Goal: Transaction & Acquisition: Purchase product/service

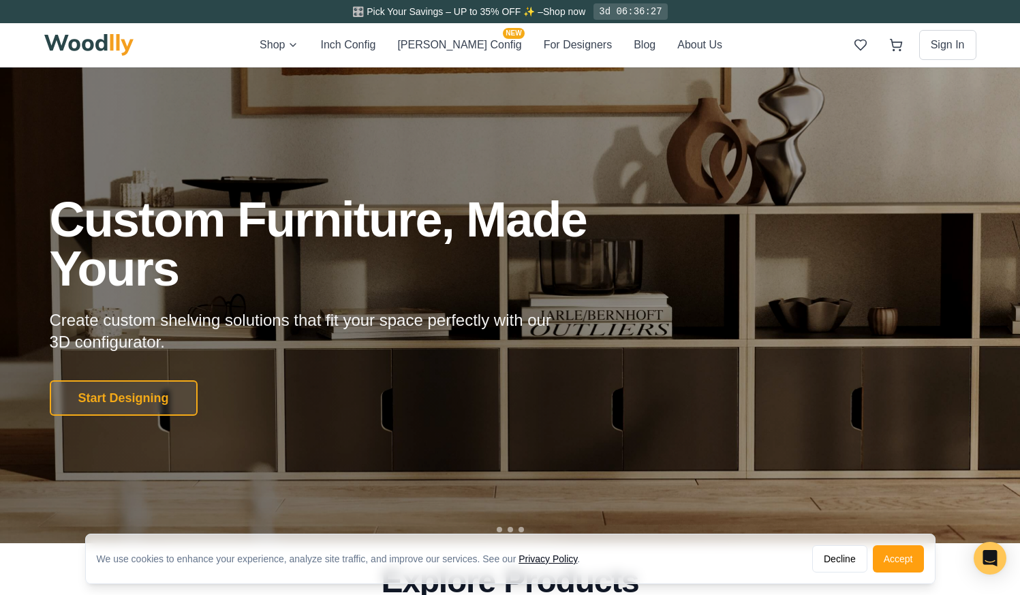
click at [136, 394] on button "Start Designing" at bounding box center [124, 397] width 148 height 35
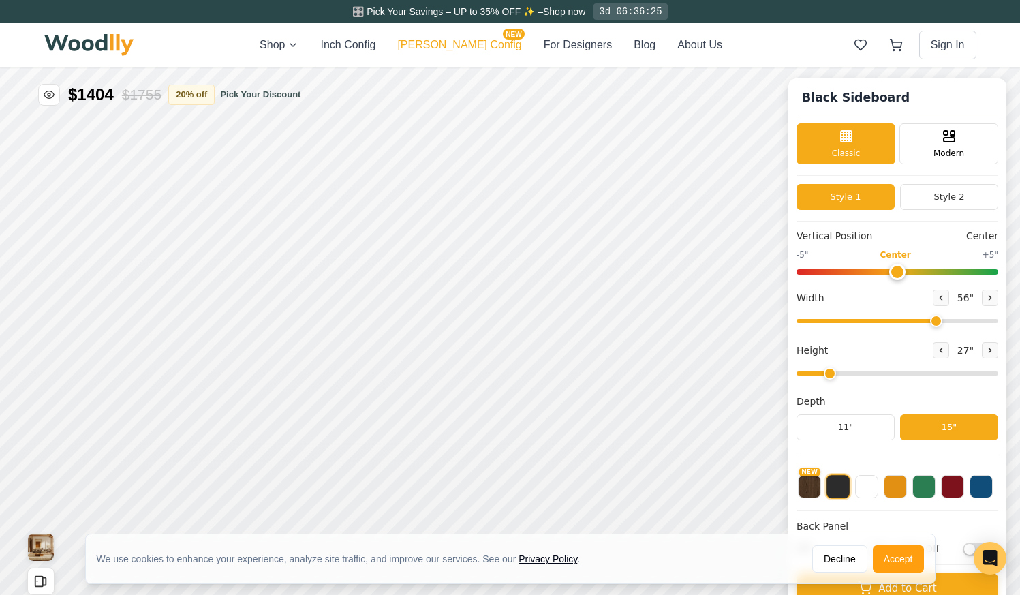
type input "56"
type input "2"
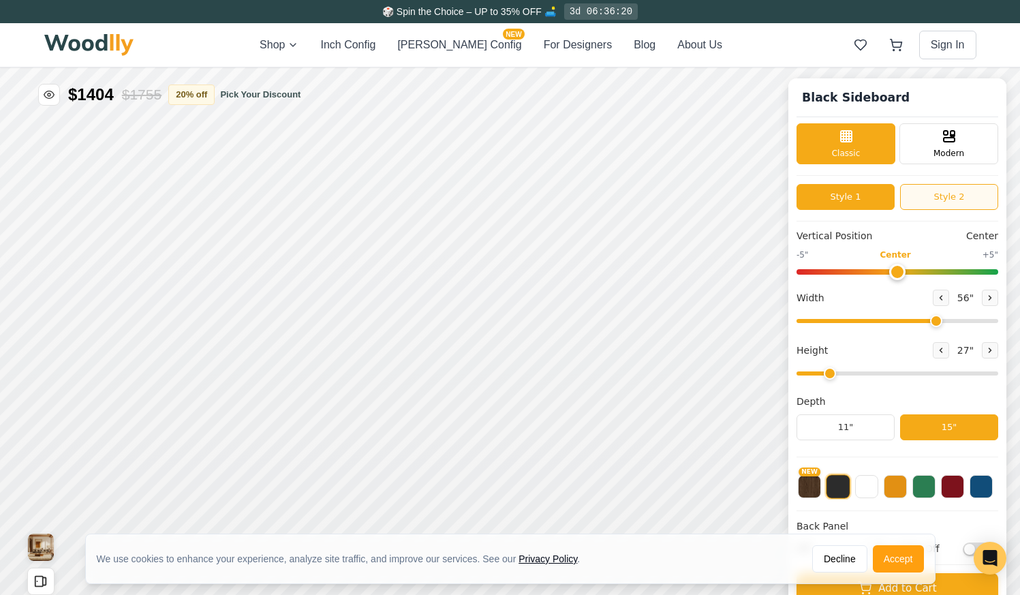
click at [911, 200] on button "Style 2" at bounding box center [949, 197] width 98 height 26
click at [862, 200] on button "Style 1" at bounding box center [845, 197] width 98 height 26
type input "0"
click at [897, 275] on input "range" at bounding box center [897, 271] width 202 height 5
drag, startPoint x: 933, startPoint y: 325, endPoint x: 1063, endPoint y: 324, distance: 129.4
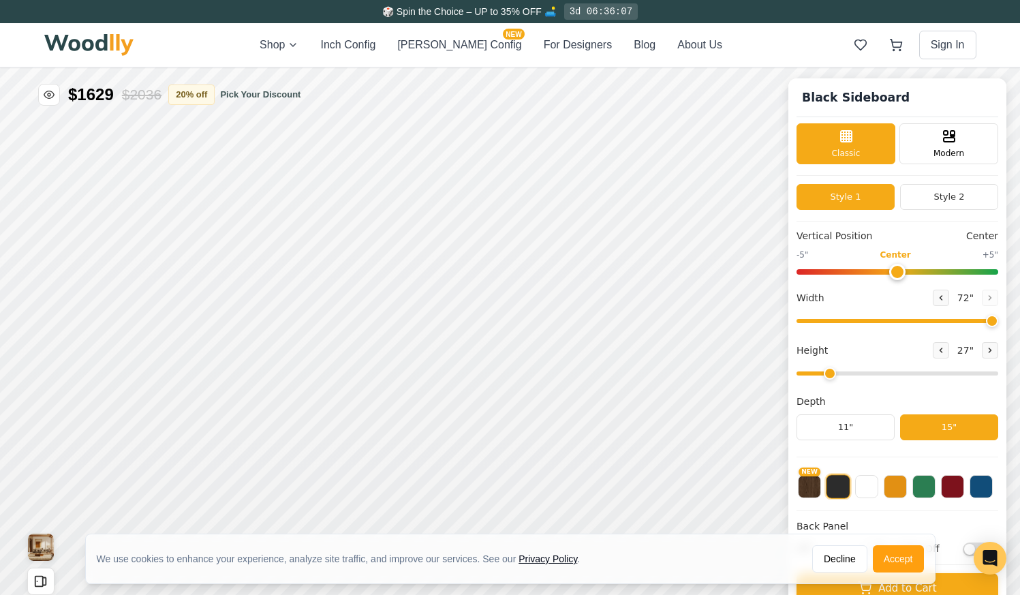
type input "72"
click at [998, 323] on input "range" at bounding box center [897, 321] width 202 height 4
drag, startPoint x: 827, startPoint y: 373, endPoint x: 815, endPoint y: 371, distance: 12.4
type input "1"
click at [815, 371] on input "range" at bounding box center [897, 373] width 202 height 4
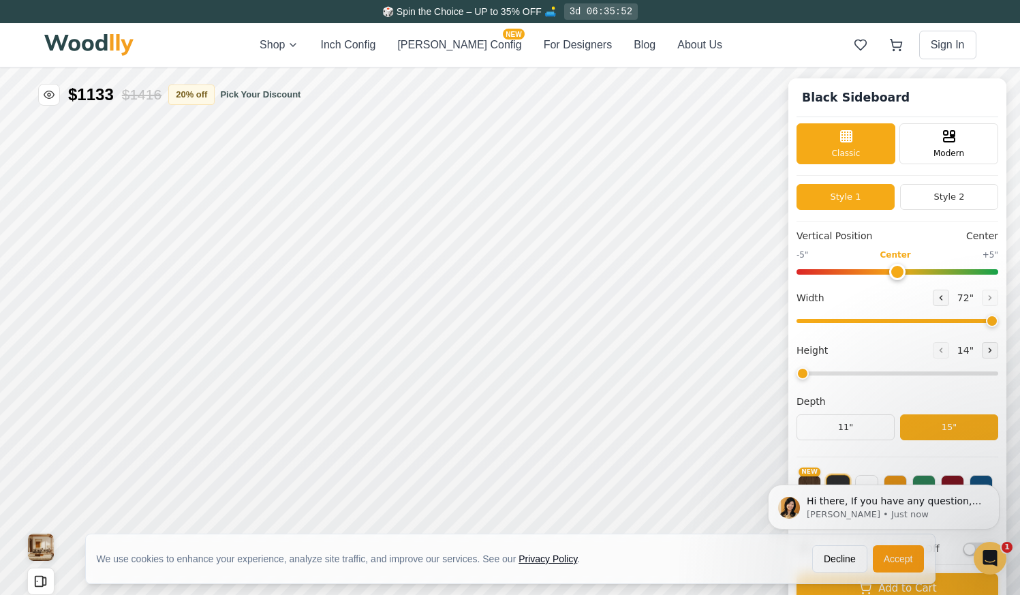
click at [373, 46] on button "Inch Config" at bounding box center [347, 45] width 55 height 16
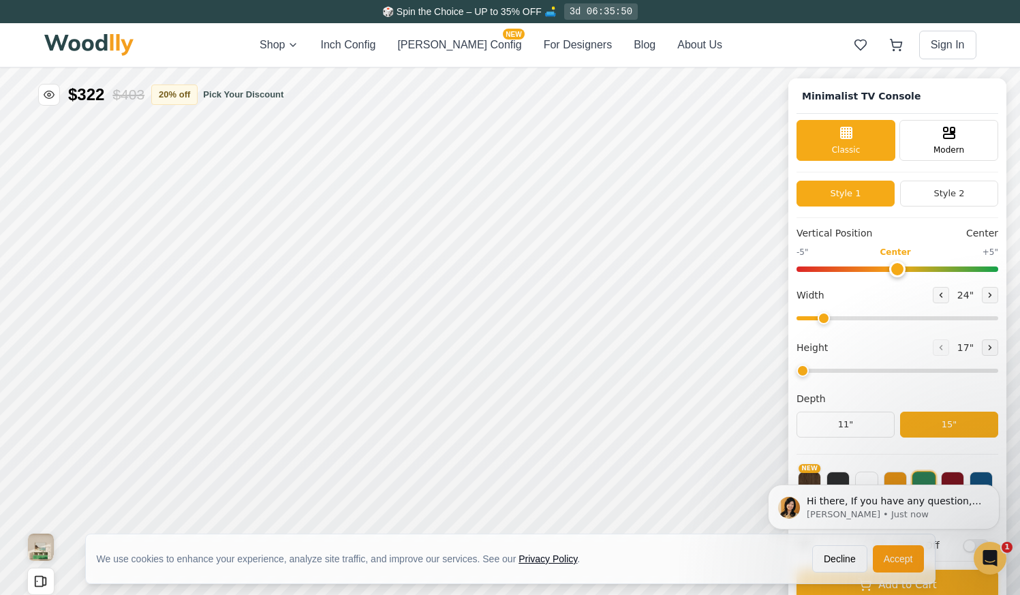
type input "63"
type input "2"
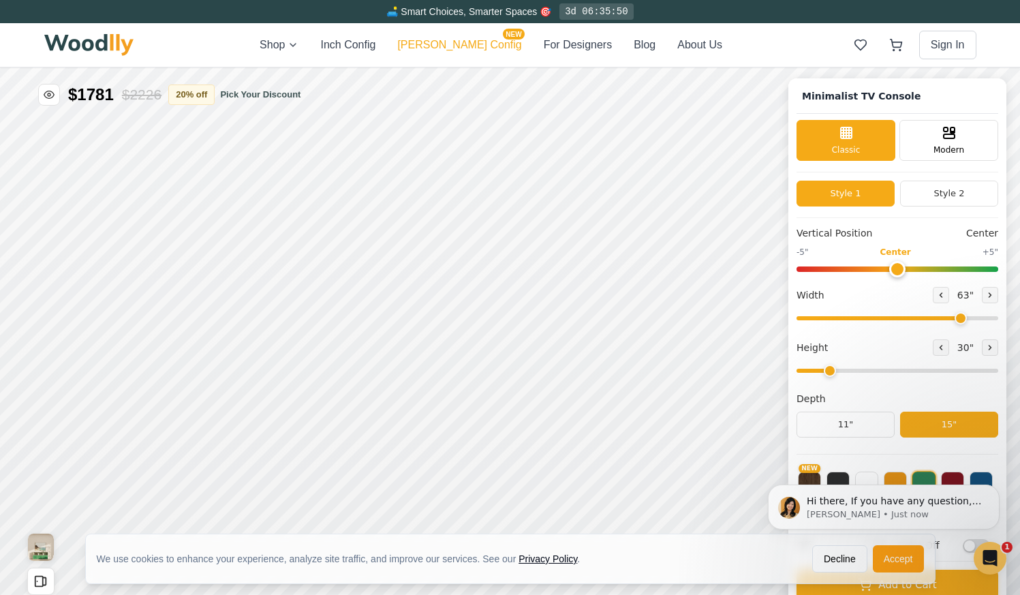
click at [472, 52] on button "[PERSON_NAME] Config NEW" at bounding box center [459, 45] width 124 height 16
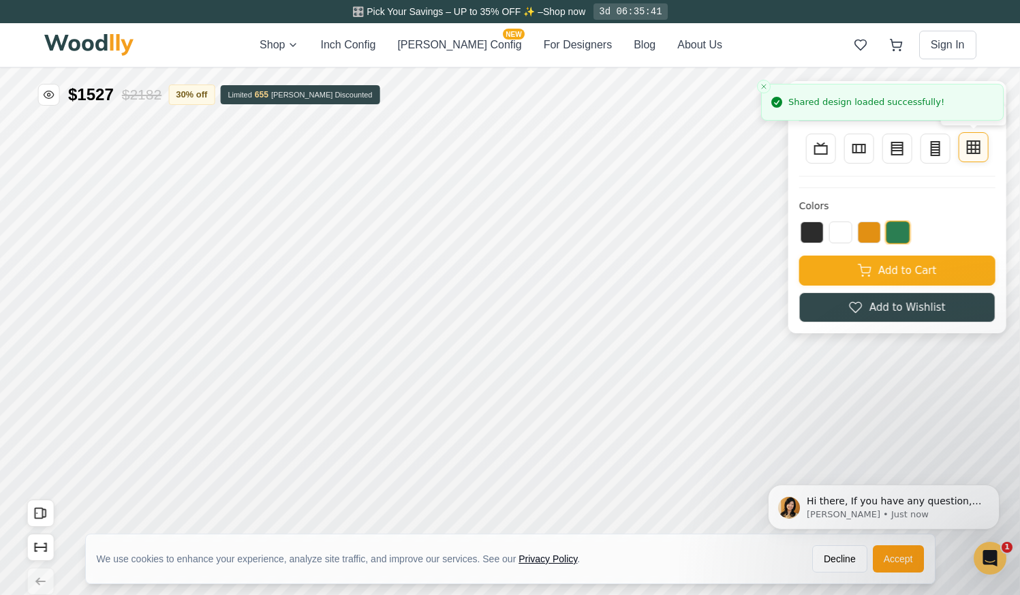
click at [971, 153] on icon at bounding box center [971, 147] width 0 height 12
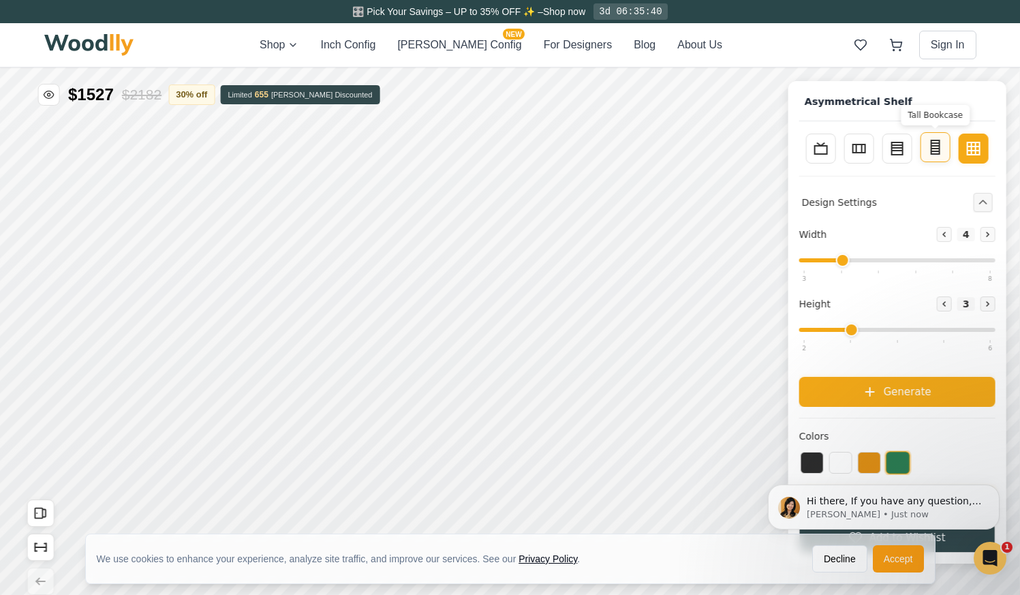
click at [935, 151] on line at bounding box center [935, 151] width 8 height 0
type input "2"
type input "5"
click at [909, 154] on button "Bookcase" at bounding box center [897, 147] width 30 height 30
type input "3"
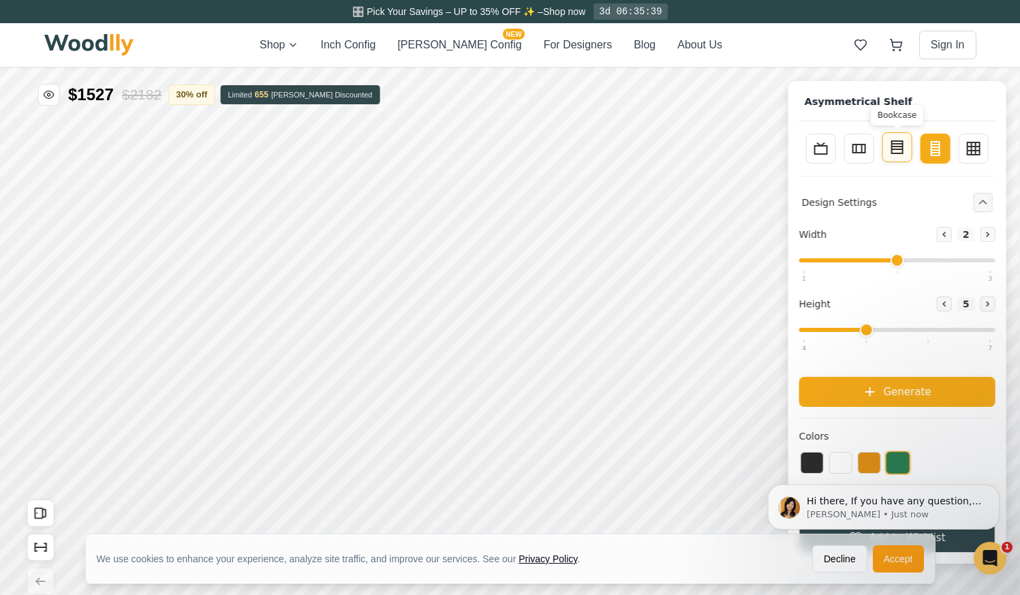
type input "4"
click at [860, 150] on rect at bounding box center [859, 147] width 12 height 8
type input "4"
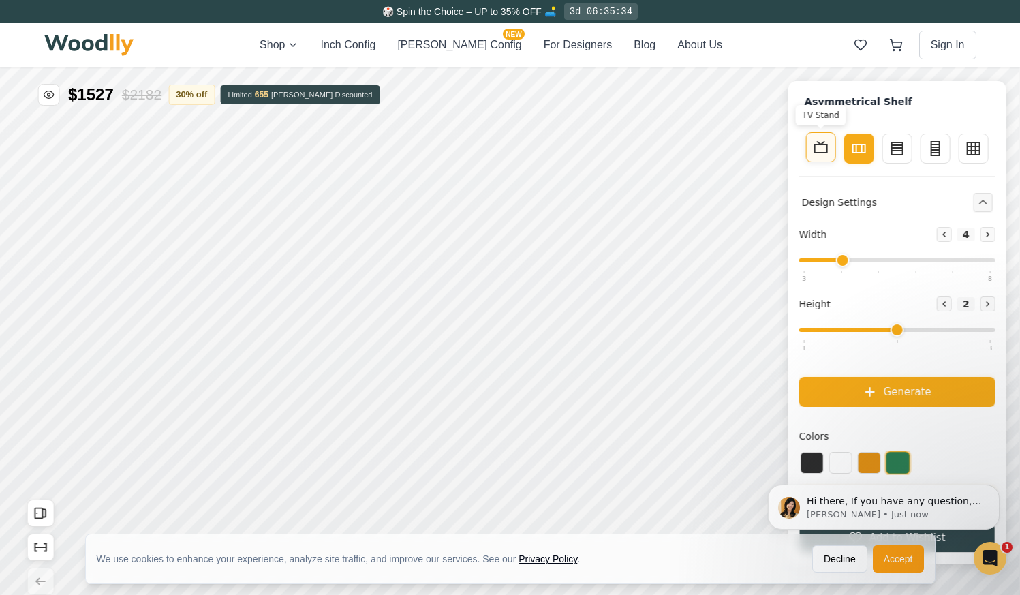
click at [826, 150] on rect at bounding box center [821, 148] width 12 height 8
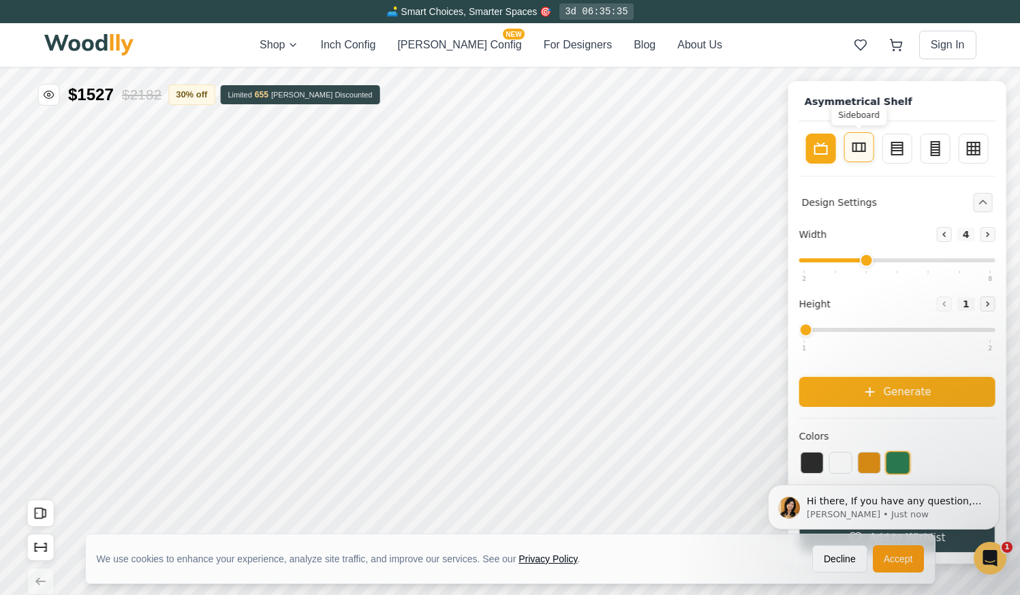
click at [851, 155] on button "Sideboard" at bounding box center [859, 147] width 30 height 30
click at [827, 156] on button "TV Stand" at bounding box center [821, 147] width 30 height 30
type input "1"
drag, startPoint x: 804, startPoint y: 334, endPoint x: 832, endPoint y: 334, distance: 27.9
click at [832, 332] on input "range" at bounding box center [897, 330] width 196 height 4
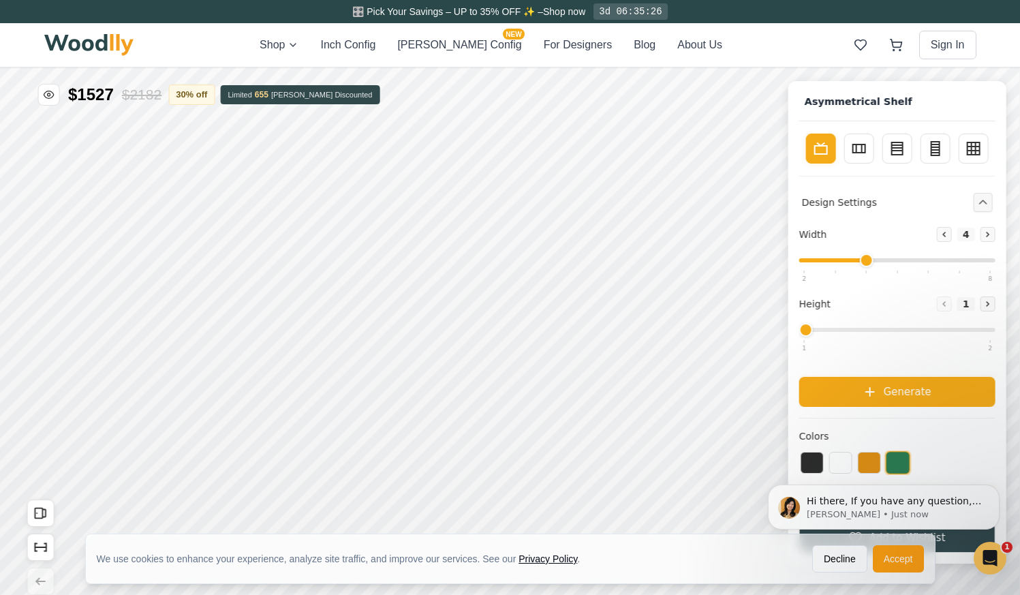
drag, startPoint x: 807, startPoint y: 326, endPoint x: 841, endPoint y: 328, distance: 34.1
click at [841, 328] on input "range" at bounding box center [897, 330] width 196 height 4
drag, startPoint x: 808, startPoint y: 327, endPoint x: 849, endPoint y: 327, distance: 41.6
click at [849, 328] on input "range" at bounding box center [897, 330] width 196 height 4
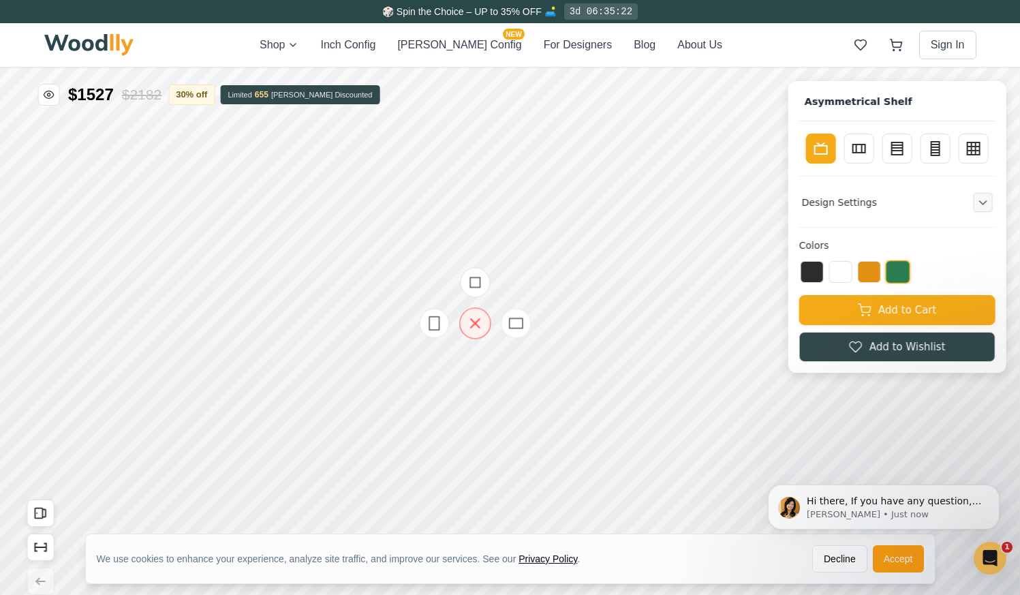
click at [475, 324] on icon at bounding box center [475, 323] width 9 height 9
click at [482, 317] on icon at bounding box center [475, 323] width 17 height 17
click at [474, 283] on icon at bounding box center [475, 282] width 17 height 17
click at [571, 256] on icon at bounding box center [571, 253] width 17 height 17
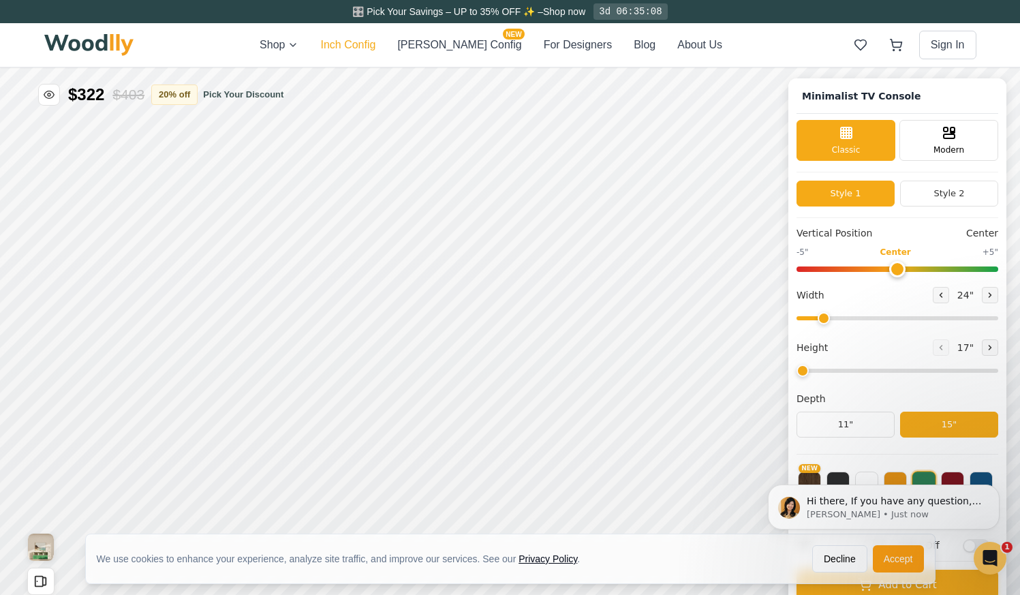
type input "63"
type input "2"
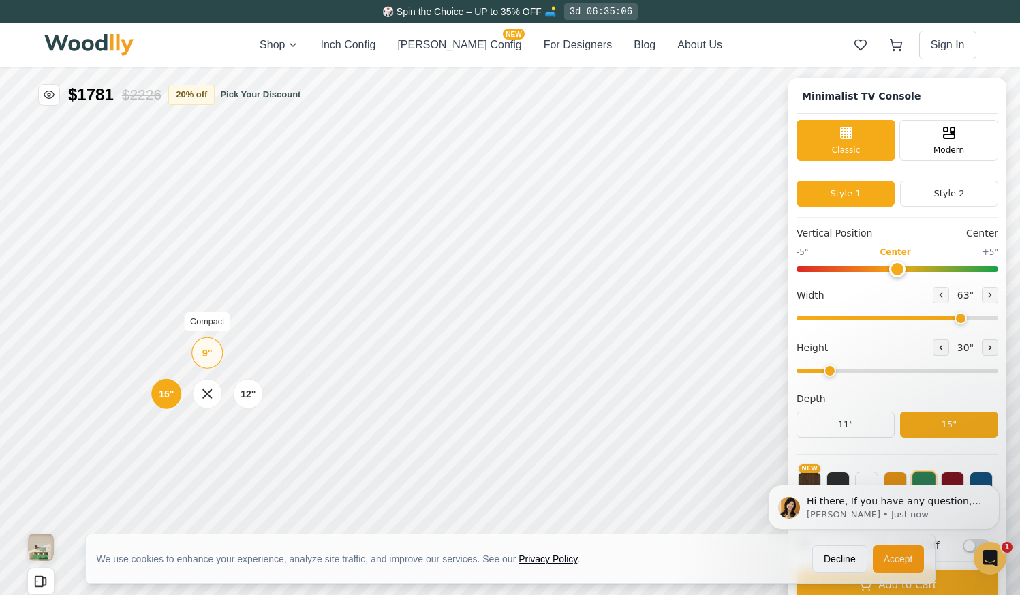
click at [206, 354] on div "9"" at bounding box center [207, 352] width 10 height 15
click at [159, 332] on div "15"" at bounding box center [153, 329] width 16 height 15
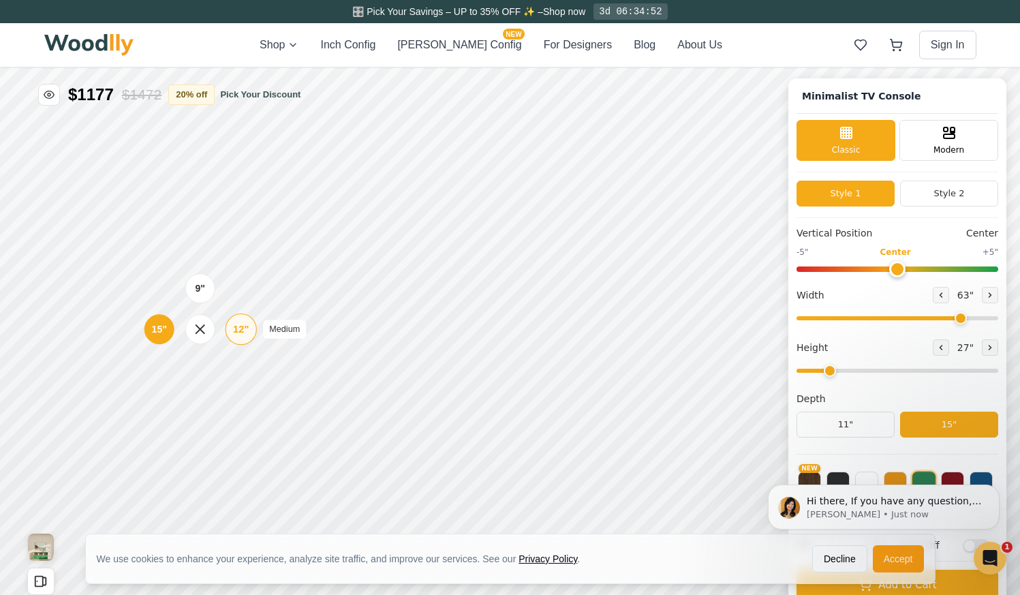
click at [240, 334] on div "12"" at bounding box center [241, 329] width 16 height 15
click at [156, 330] on div "15"" at bounding box center [153, 329] width 16 height 15
drag, startPoint x: 957, startPoint y: 316, endPoint x: 992, endPoint y: 323, distance: 36.1
click at [992, 320] on input "range" at bounding box center [897, 318] width 202 height 4
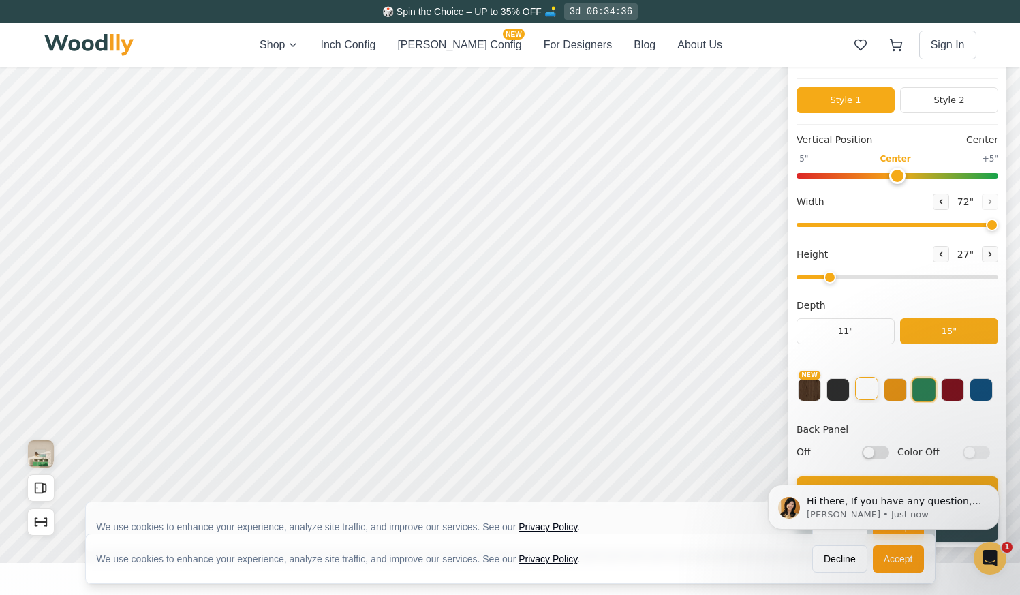
scroll to position [92, 0]
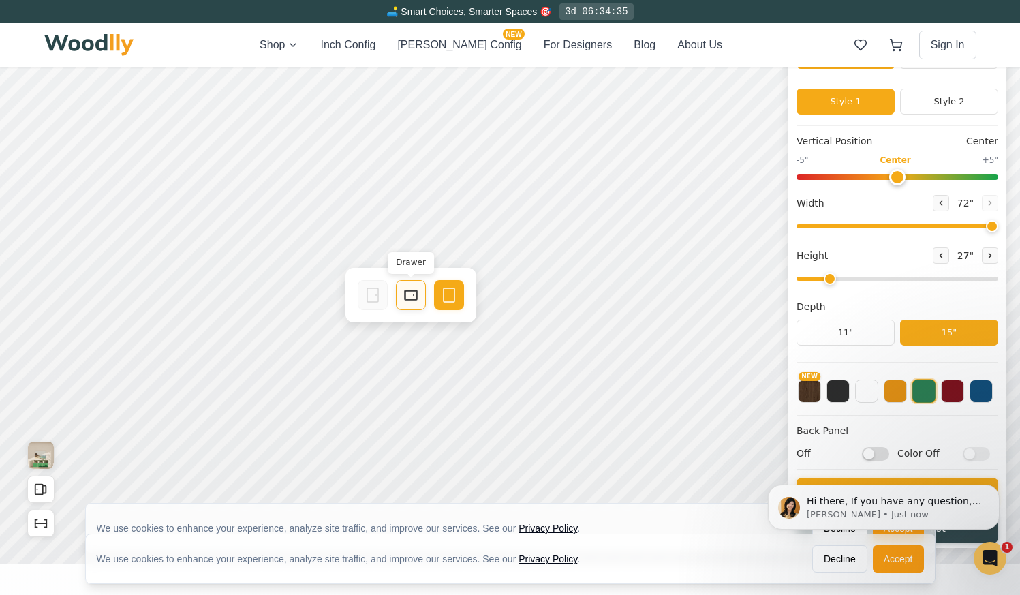
click at [413, 294] on icon at bounding box center [411, 295] width 16 height 16
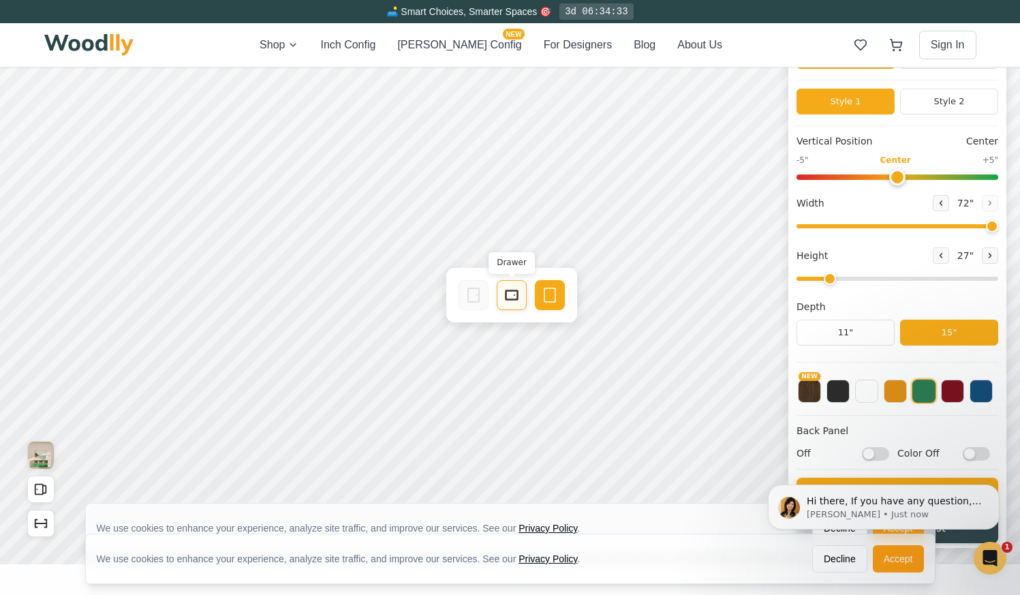
click at [512, 300] on rect at bounding box center [511, 295] width 12 height 10
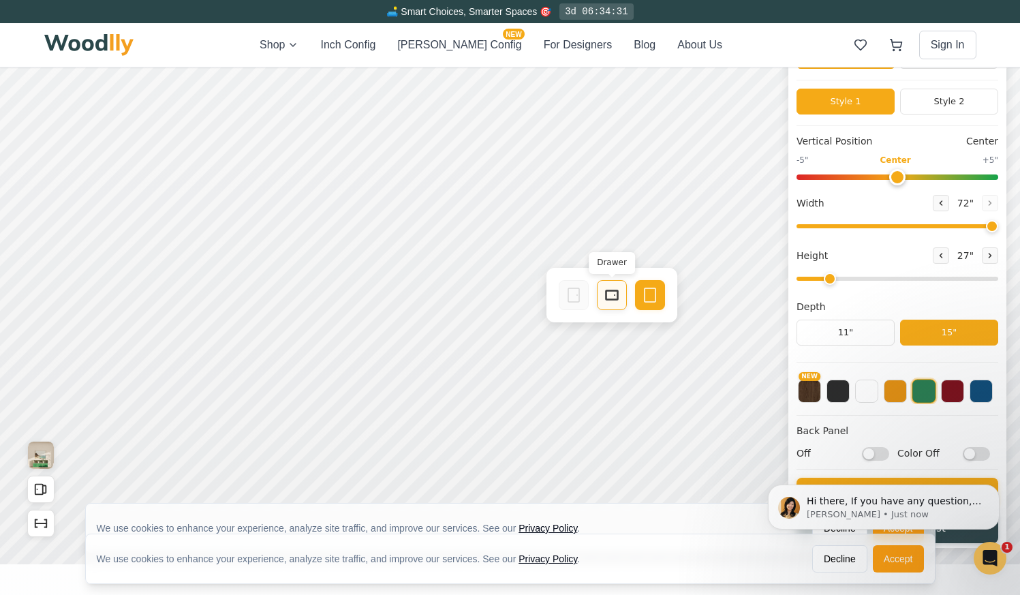
click at [619, 300] on icon at bounding box center [612, 295] width 16 height 16
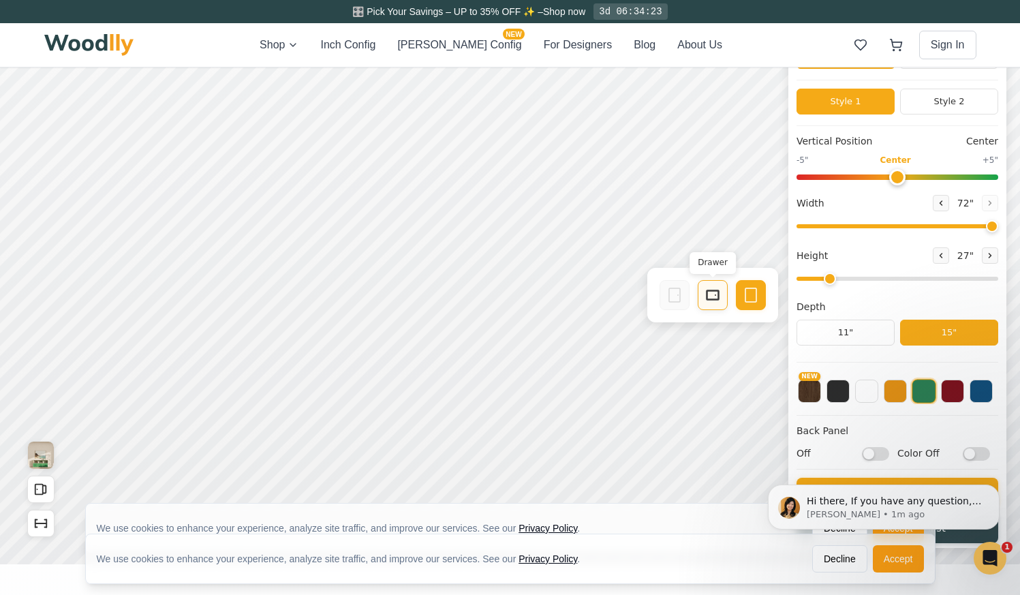
click at [706, 299] on rect at bounding box center [712, 295] width 12 height 10
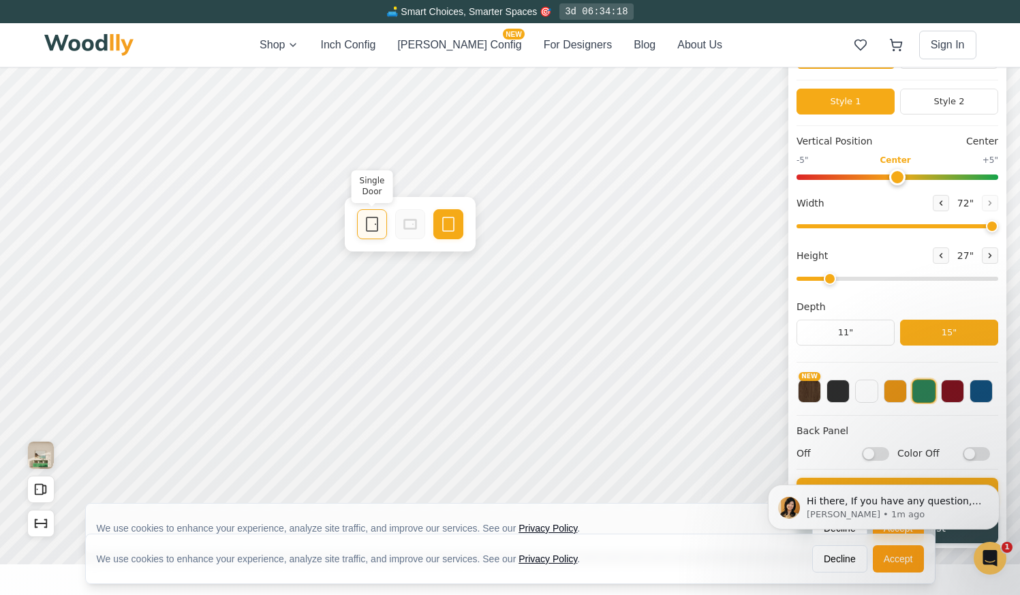
click at [377, 229] on rect at bounding box center [371, 224] width 11 height 14
drag, startPoint x: 991, startPoint y: 226, endPoint x: 953, endPoint y: 228, distance: 38.2
click at [953, 228] on input "range" at bounding box center [897, 226] width 202 height 4
drag, startPoint x: 953, startPoint y: 228, endPoint x: 986, endPoint y: 226, distance: 32.7
type input "72"
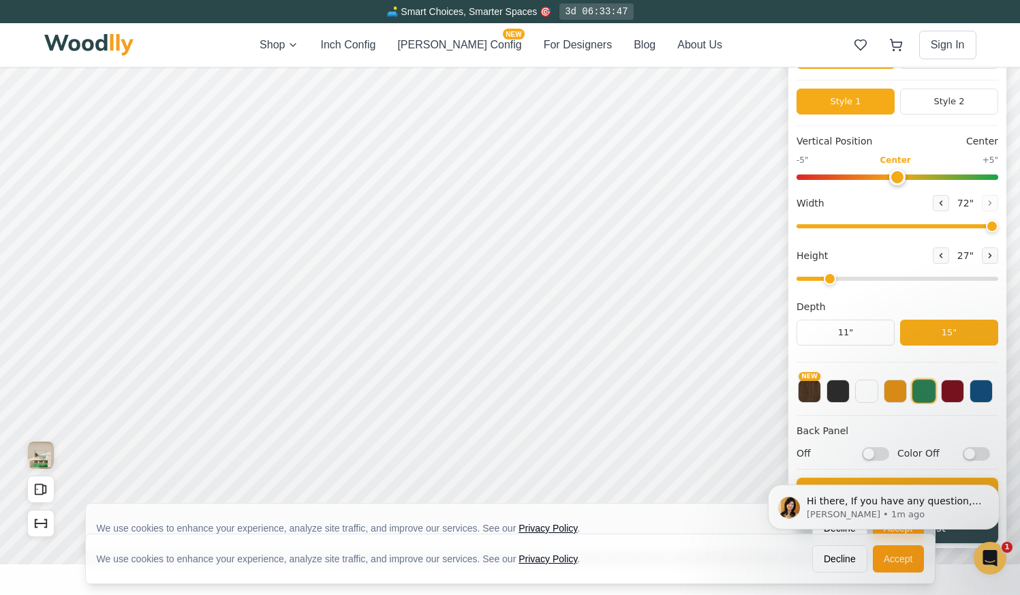
click at [986, 226] on input "range" at bounding box center [897, 226] width 202 height 4
